Goal: Obtain resource: Download file/media

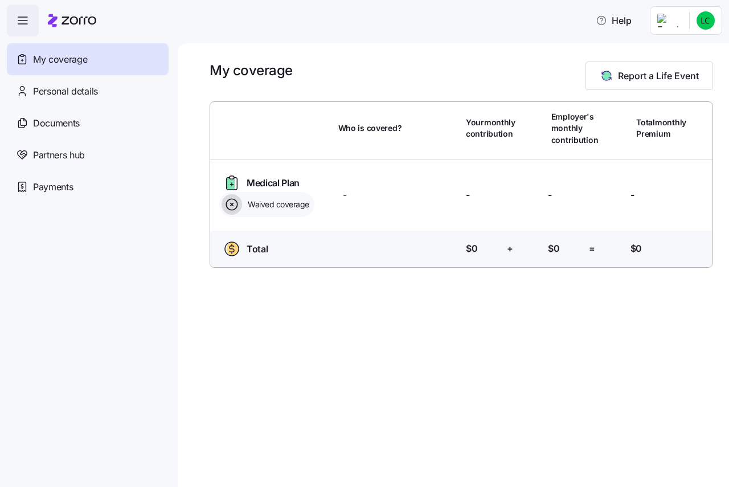
click at [267, 186] on span "Medical Plan" at bounding box center [273, 183] width 53 height 14
click at [234, 207] on icon at bounding box center [232, 204] width 21 height 21
click at [282, 201] on span "Waived coverage" at bounding box center [276, 204] width 65 height 11
click at [67, 118] on span "Documents" at bounding box center [56, 123] width 47 height 14
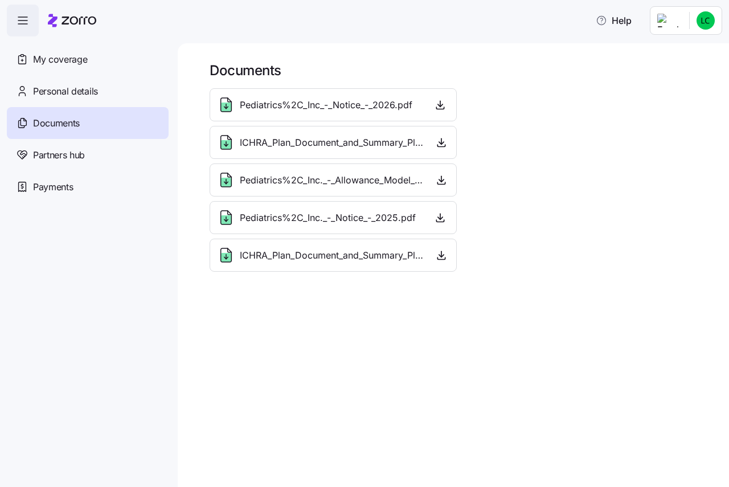
click at [309, 146] on span "ICHRA_Plan_Document_and_Summary_Plan_Description_-_2025.pdf" at bounding box center [332, 143] width 185 height 14
click at [441, 148] on icon "button" at bounding box center [441, 142] width 11 height 11
click at [77, 61] on span "My coverage" at bounding box center [60, 59] width 54 height 14
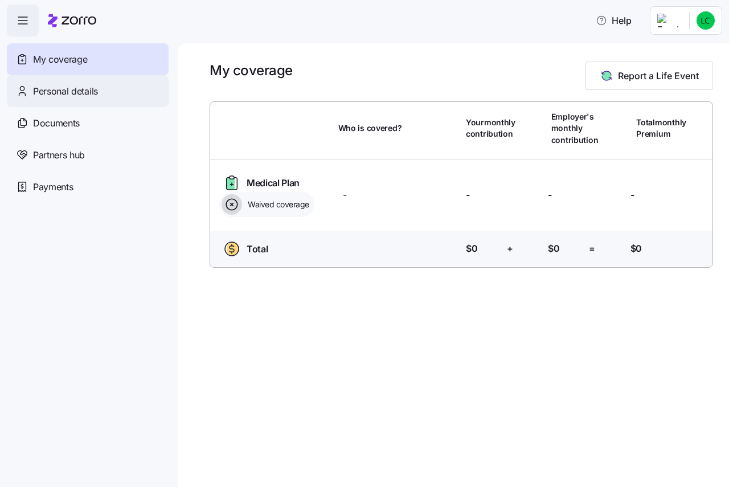
click at [68, 86] on span "Personal details" at bounding box center [65, 91] width 65 height 14
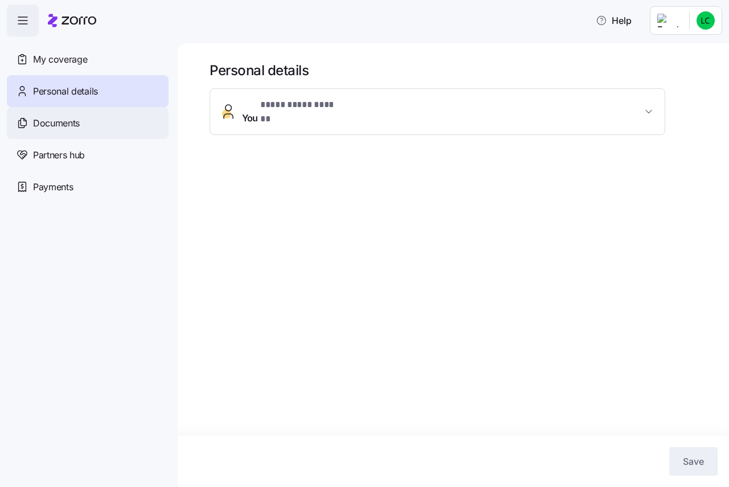
click at [108, 138] on div "Documents" at bounding box center [88, 123] width 162 height 32
